Goal: Task Accomplishment & Management: Complete application form

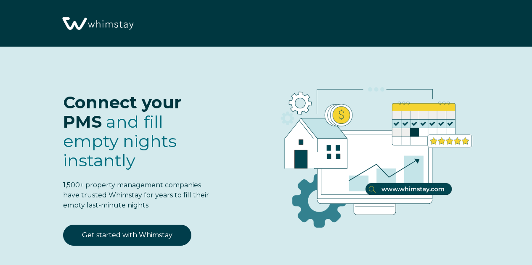
select select "IN"
select select "Standard"
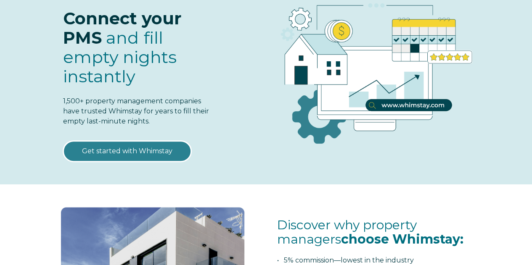
click at [153, 153] on link "Get started with Whimstay" at bounding box center [127, 151] width 128 height 21
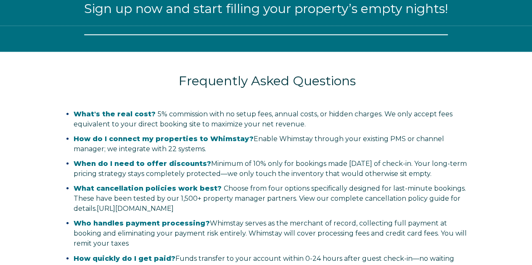
select select "IN"
select select "Standard"
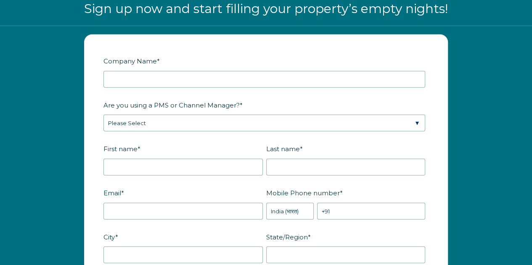
scroll to position [959, 0]
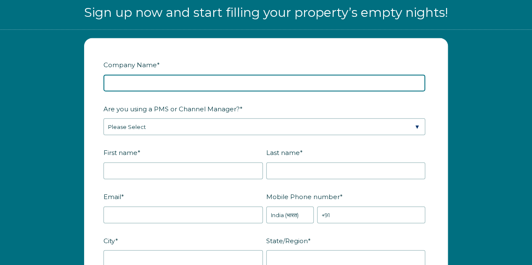
click at [144, 79] on input "Company Name *" at bounding box center [263, 83] width 321 height 17
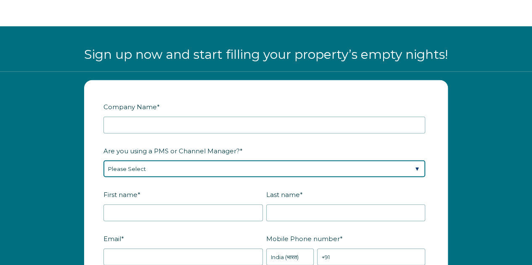
click at [167, 171] on div "Are you using a PMS or Channel Manager? * Please Select Barefoot BookingPal Boo…" at bounding box center [265, 161] width 325 height 34
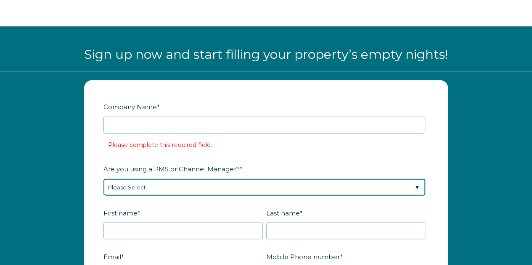
select select "Not Listed"
click at [103, 179] on select "Please Select Barefoot BookingPal Boost Brightside CiiRUS Escapia Guesty Hostaw…" at bounding box center [263, 187] width 321 height 17
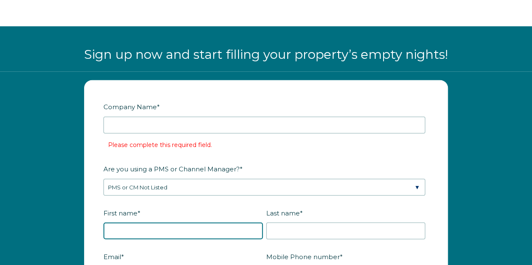
click at [118, 231] on input "First name *" at bounding box center [182, 231] width 159 height 17
type input "[PERSON_NAME]"
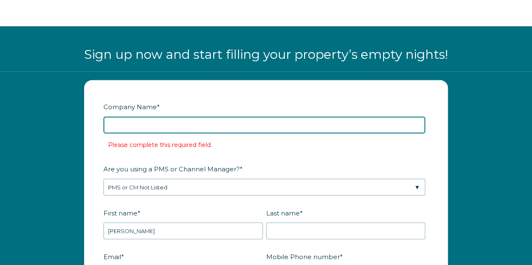
type input "[GEOGRAPHIC_DATA] I-94 near [GEOGRAPHIC_DATA] , [GEOGRAPHIC_DATA], [US_STATE]"
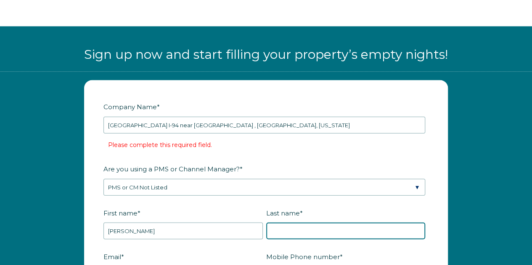
type input "[DEMOGRAPHIC_DATA]"
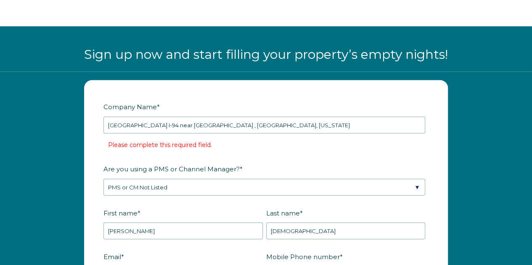
type input "[EMAIL_ADDRESS][DOMAIN_NAME]"
type input "Kalamazoo"
type input "[US_STATE]"
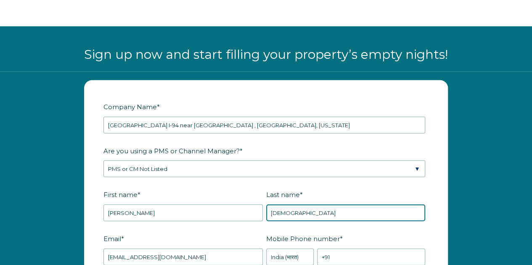
click at [293, 212] on input "[DEMOGRAPHIC_DATA]" at bounding box center [345, 213] width 159 height 17
type input "J"
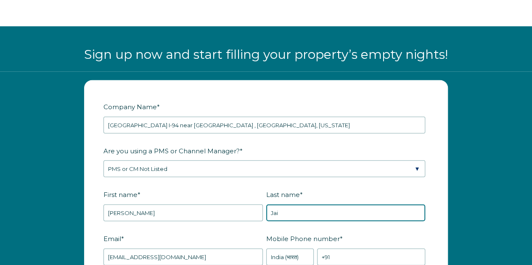
type input "[DEMOGRAPHIC_DATA]"
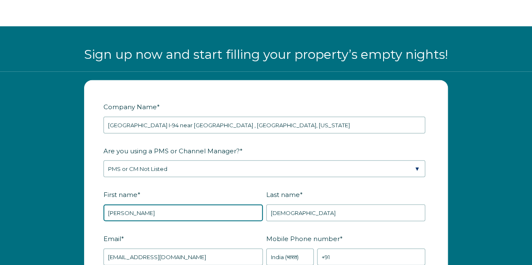
click at [148, 215] on input "Priyansh" at bounding box center [182, 213] width 159 height 17
type input "Priyansh (Joe)"
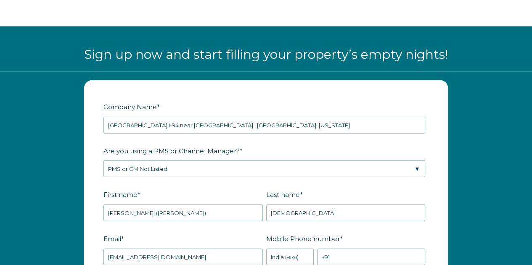
click at [150, 232] on label "Email *" at bounding box center [184, 239] width 163 height 15
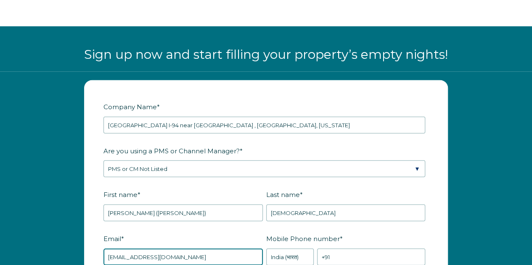
click at [150, 249] on input "clarioninnkalamazoo@atica-mailer.co" at bounding box center [182, 257] width 159 height 17
click at [224, 253] on input "clarioninnkalamazoo@atica-mailer.co" at bounding box center [182, 257] width 159 height 17
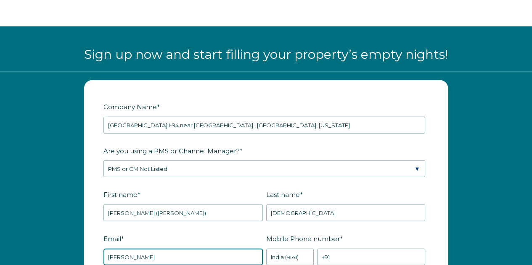
type input "Priyansh.jain@aticaglobal.com"
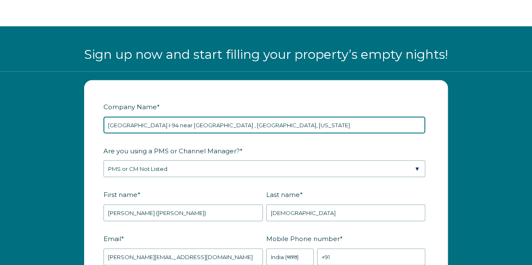
click at [283, 123] on input "Clarion Inn I-94 near Expo Center , Kalamazoo, Michigan" at bounding box center [263, 125] width 321 height 17
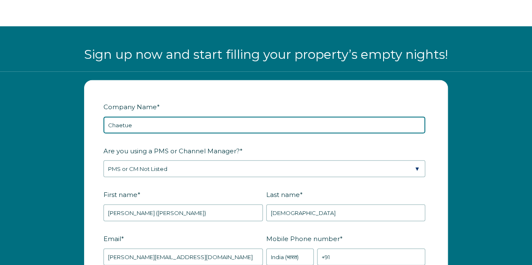
click at [191, 124] on input "Chaetue" at bounding box center [263, 125] width 321 height 17
paste input "teau Resort & Conference Center"
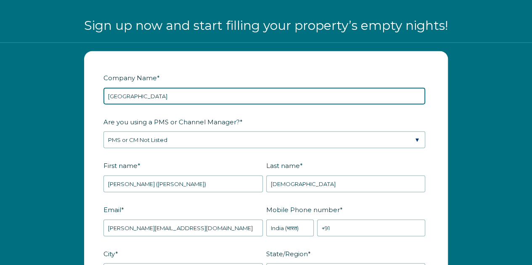
scroll to position [959, 0]
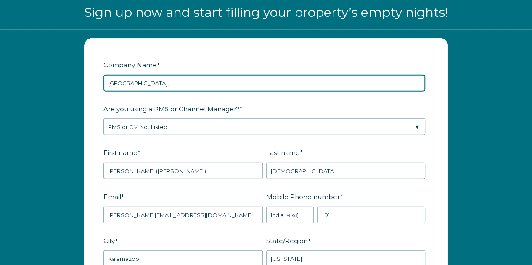
paste input "Tannersville, PA 18372, United States"
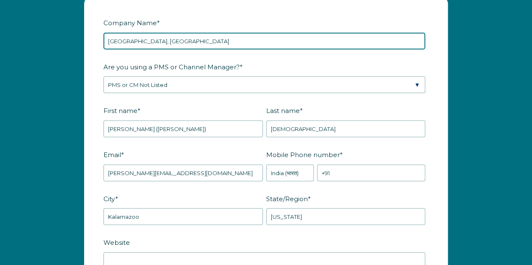
scroll to position [1043, 0]
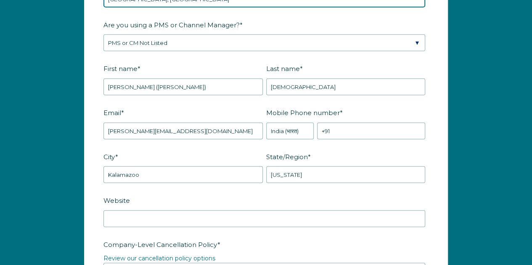
type input "Chateau Resort & Conference Center, Tannersville, PA 18372, United States"
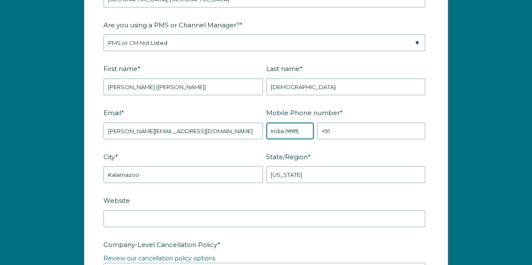
click at [297, 127] on select "* Afghanistan (‫افغانستان‬‎) Albania (Shqipëri) Algeria (‫الجزائر‬‎) American S…" at bounding box center [290, 131] width 48 height 17
select select "VI"
click at [266, 123] on select "* Afghanistan (‫افغانستان‬‎) Albania (Shqipëri) Algeria (‫الجزائر‬‎) American S…" at bounding box center [290, 131] width 48 height 17
type input "+1340"
click at [293, 123] on select "* Afghanistan (‫افغانستان‬‎) Albania (Shqipëri) Algeria (‫الجزائر‬‎) American S…" at bounding box center [290, 131] width 48 height 17
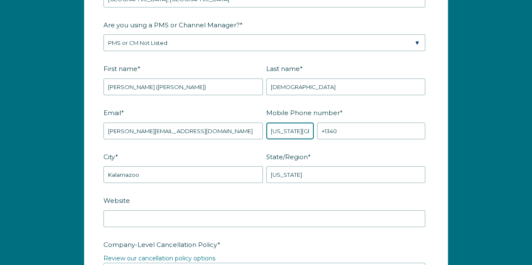
select select "US"
click at [266, 123] on select "* Afghanistan (‫افغانستان‬‎) Albania (Shqipëri) Algeria (‫الجزائر‬‎) American S…" at bounding box center [290, 131] width 48 height 17
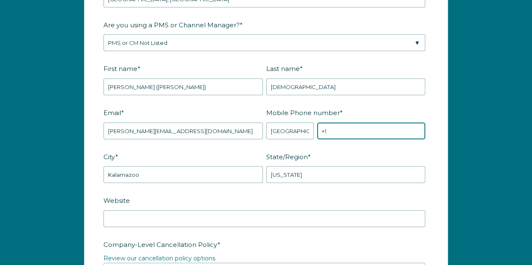
click at [337, 128] on input "+1" at bounding box center [371, 131] width 108 height 17
type input "+1 5302080035"
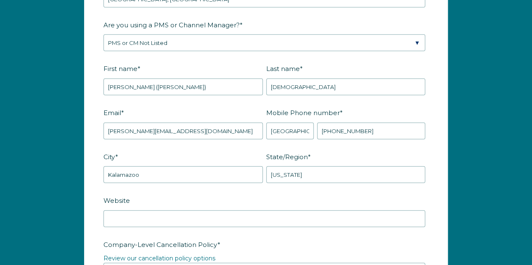
click at [325, 146] on fieldset "Email * Priyansh.jain@aticaglobal.com Mobile Phone number * * Afghanistan (‫افغ…" at bounding box center [265, 127] width 325 height 44
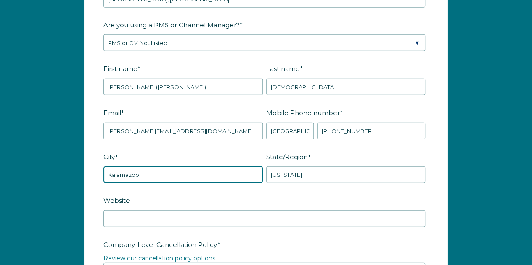
click at [192, 175] on input "Kalamazoo" at bounding box center [182, 174] width 159 height 17
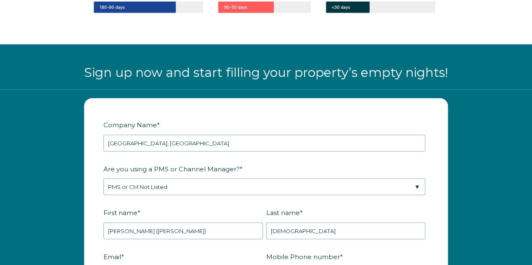
scroll to position [917, 0]
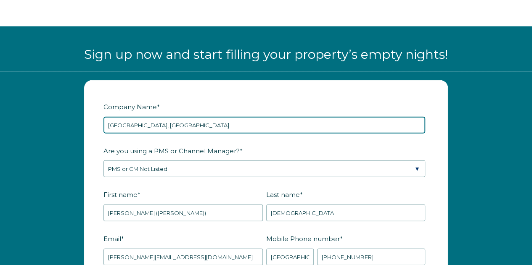
drag, startPoint x: 212, startPoint y: 124, endPoint x: 245, endPoint y: 128, distance: 33.0
click at [245, 128] on input "Chateau Resort & Conference Center, Tannersville, PA 18372, United States" at bounding box center [263, 125] width 321 height 17
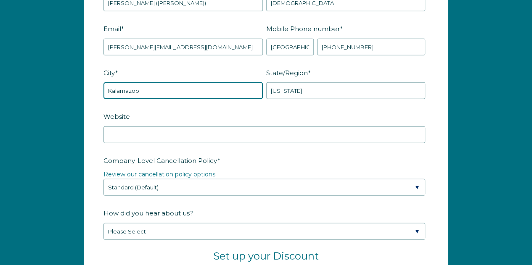
click at [160, 84] on input "Kalamazoo" at bounding box center [182, 90] width 159 height 17
paste input "Tannersville"
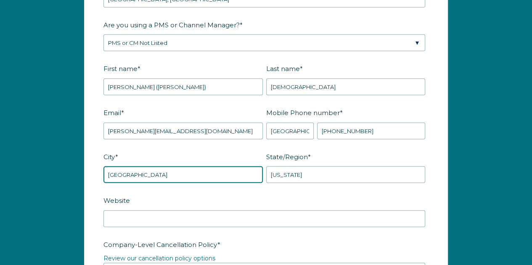
scroll to position [917, 0]
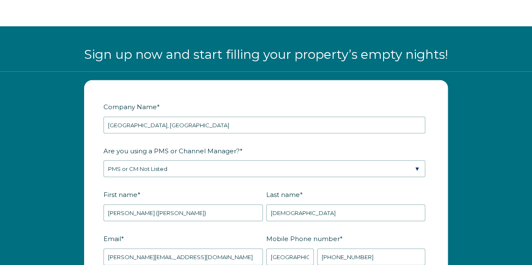
type input "Tannersville"
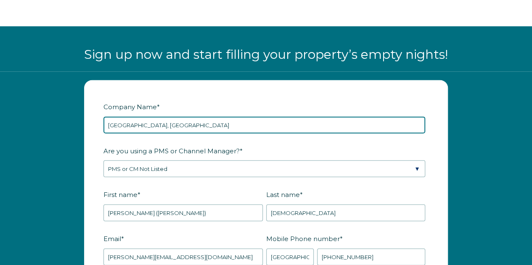
drag, startPoint x: 254, startPoint y: 125, endPoint x: 246, endPoint y: 123, distance: 7.9
click at [246, 123] on input "Chateau Resort & Conference Center, Tannersville, PA 18372, United States" at bounding box center [263, 125] width 321 height 17
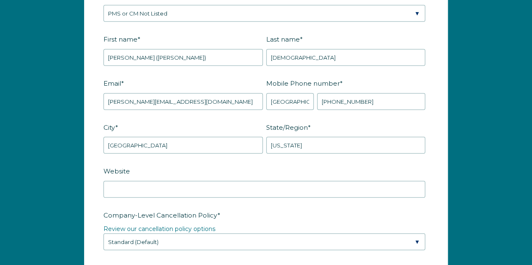
scroll to position [1127, 0]
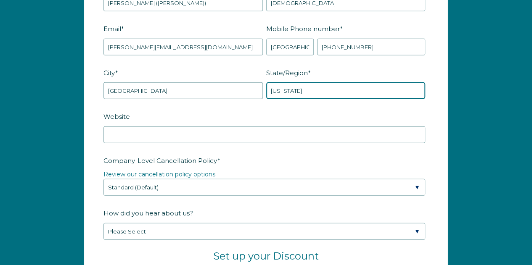
click at [302, 94] on input "Michigan" at bounding box center [345, 90] width 159 height 17
paste input "PA"
click at [301, 94] on input "PA" at bounding box center [345, 90] width 159 height 17
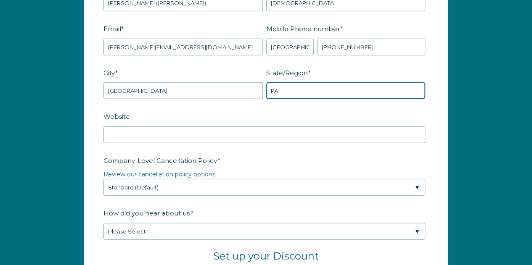
type input "PA"
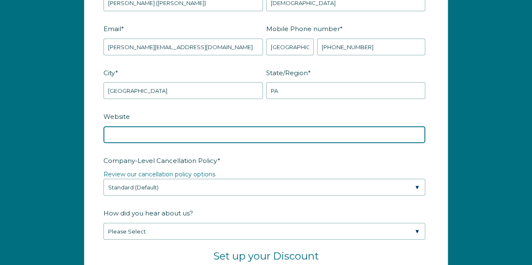
click at [195, 127] on input "Website" at bounding box center [263, 134] width 321 height 17
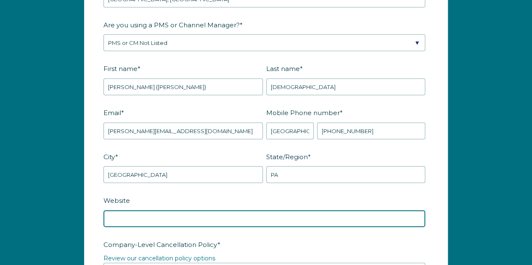
scroll to position [959, 0]
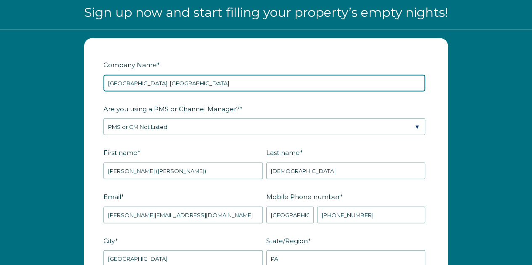
drag, startPoint x: 319, startPoint y: 84, endPoint x: 212, endPoint y: 82, distance: 106.8
click at [212, 82] on input "Chateau Resort & Conference Center, Tannersville, PA 18372, United States" at bounding box center [263, 83] width 321 height 17
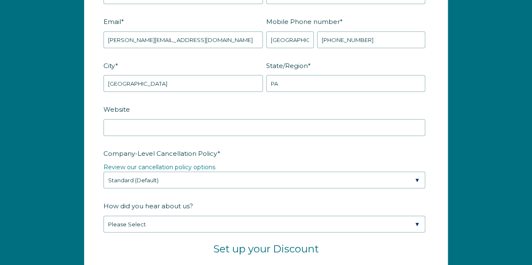
scroll to position [1169, 0]
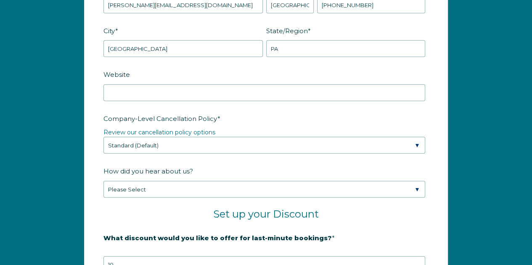
type input "Chateau Resort & Conference Center"
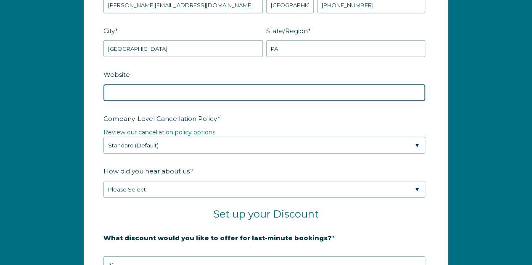
click at [133, 85] on input "Website" at bounding box center [263, 92] width 321 height 17
paste input "https://www.chateauresort.com/"
type input "https://www.chateauresort.com/"
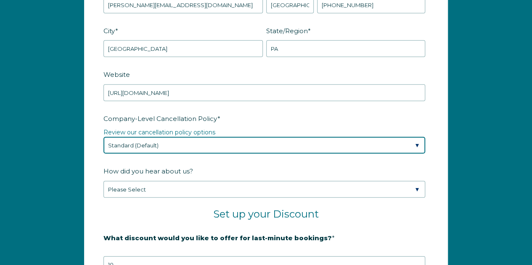
click at [149, 140] on select "Please Select Partial Standard (Default) Moderate Strict" at bounding box center [263, 145] width 321 height 17
click at [103, 137] on select "Please Select Partial Standard (Default) Moderate Strict" at bounding box center [263, 145] width 321 height 17
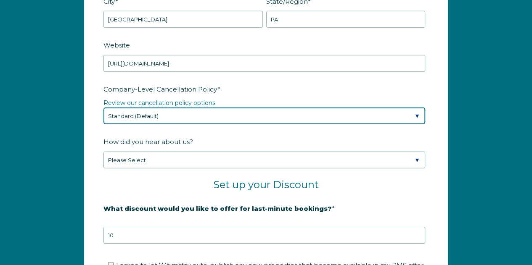
scroll to position [1211, 0]
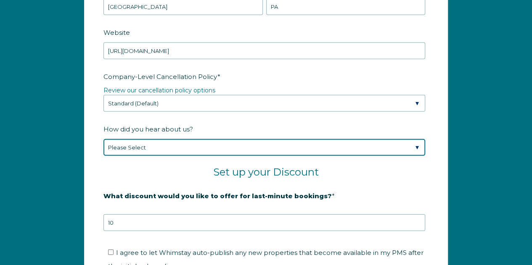
click at [138, 141] on select "Please Select Found Whimstay through a Google search Spoke to a Whimstay salesp…" at bounding box center [263, 147] width 321 height 17
select select "Google Search"
click at [103, 139] on select "Please Select Found Whimstay through a Google search Spoke to a Whimstay salesp…" at bounding box center [263, 147] width 321 height 17
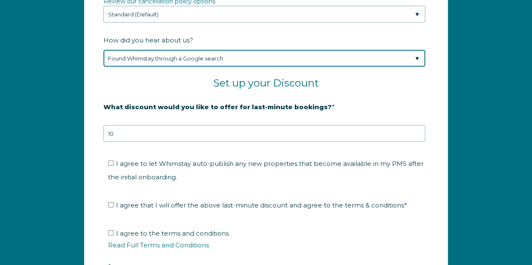
scroll to position [1337, 0]
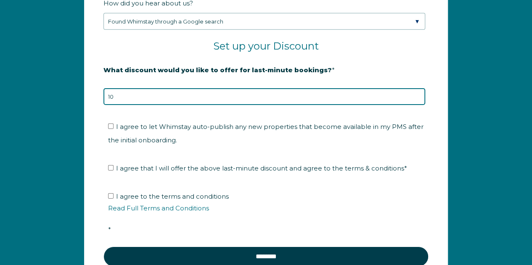
click at [137, 96] on input "10" at bounding box center [263, 96] width 321 height 17
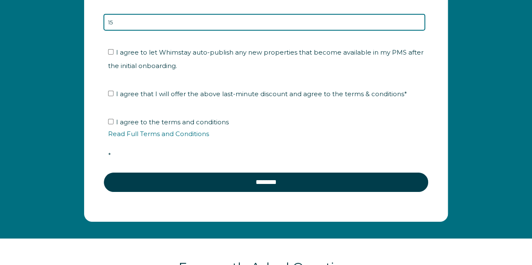
scroll to position [1463, 0]
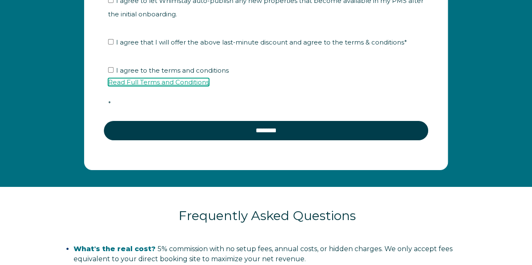
click at [141, 79] on link "Read Full Terms and Conditions" at bounding box center [158, 82] width 101 height 8
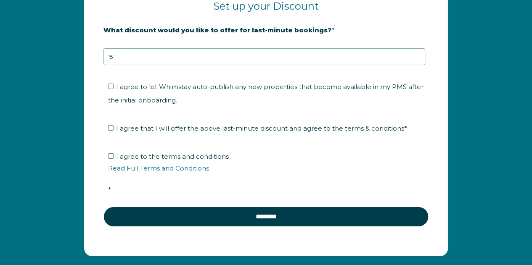
scroll to position [1375, 0]
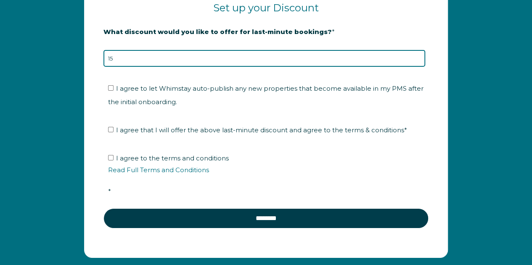
click at [125, 50] on input "15" at bounding box center [263, 58] width 321 height 17
type input "10"
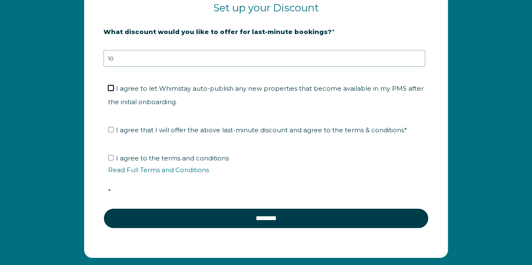
click at [112, 85] on input "I agree to let Whimstay auto-publish any new properties that become available i…" at bounding box center [110, 87] width 5 height 5
checkbox input "true"
click at [113, 126] on label "I agree that I will offer the above last-minute discount and agree to the terms…" at bounding box center [257, 130] width 299 height 8
click at [113, 127] on input "I agree that I will offer the above last-minute discount and agree to the terms…" at bounding box center [110, 129] width 5 height 5
checkbox input "true"
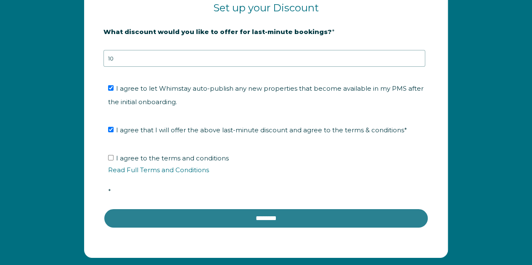
click at [176, 221] on input "********" at bounding box center [265, 218] width 325 height 20
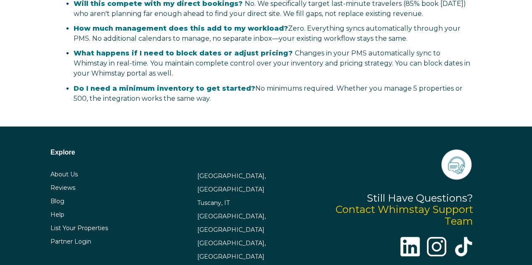
scroll to position [1837, 0]
